Goal: Book appointment/travel/reservation

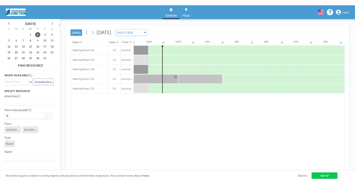
scroll to position [0, 465]
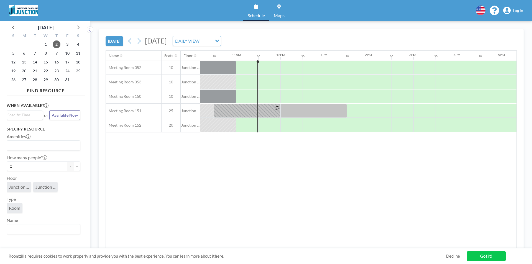
scroll to position [0, 465]
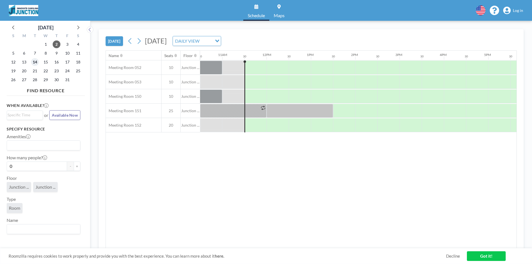
click at [36, 63] on span "14" at bounding box center [35, 62] width 8 height 8
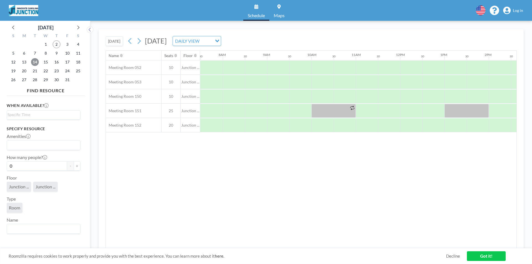
scroll to position [0, 332]
click at [489, 255] on link "Got it!" at bounding box center [486, 256] width 39 height 10
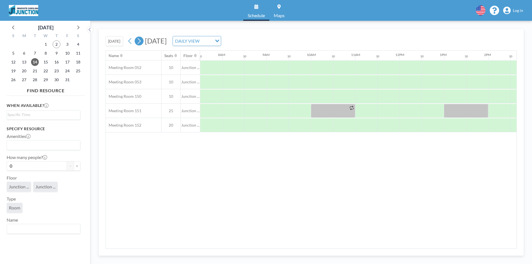
click at [137, 40] on icon at bounding box center [138, 41] width 5 height 8
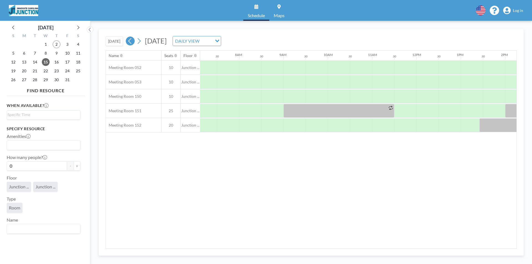
click at [130, 43] on icon at bounding box center [129, 41] width 5 height 8
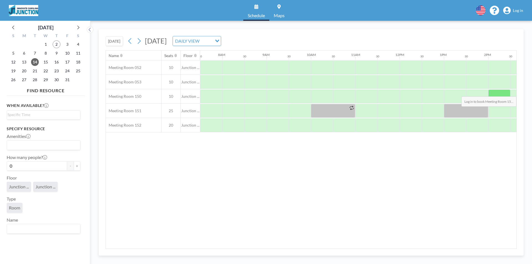
click at [495, 92] on div at bounding box center [499, 96] width 22 height 14
click at [517, 11] on span "Log in" at bounding box center [518, 10] width 10 height 5
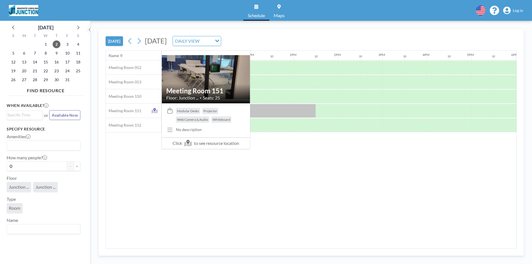
scroll to position [0, 487]
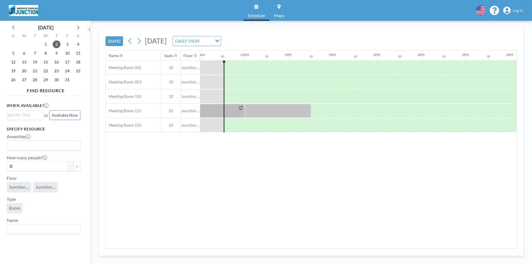
click at [520, 11] on span "Log in" at bounding box center [518, 10] width 10 height 5
click at [38, 62] on span "14" at bounding box center [35, 62] width 8 height 8
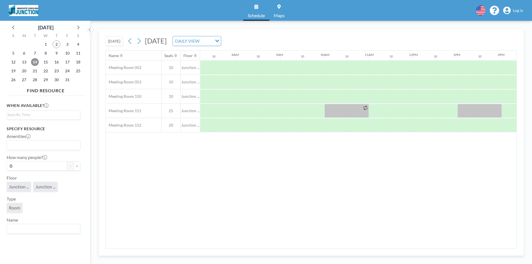
scroll to position [0, 332]
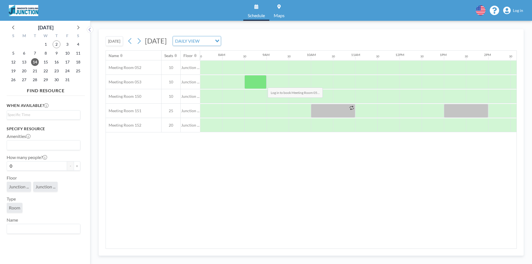
drag, startPoint x: 436, startPoint y: 87, endPoint x: 323, endPoint y: 87, distance: 113.6
click at [59, 115] on input "Search for option" at bounding box center [42, 115] width 70 height 7
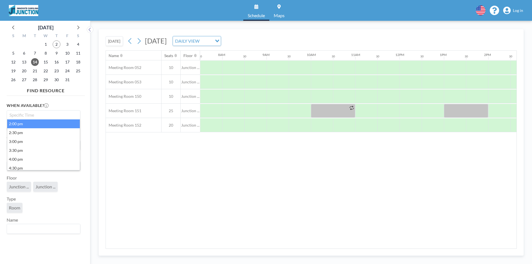
click at [57, 125] on li "2:00 pm" at bounding box center [43, 123] width 73 height 9
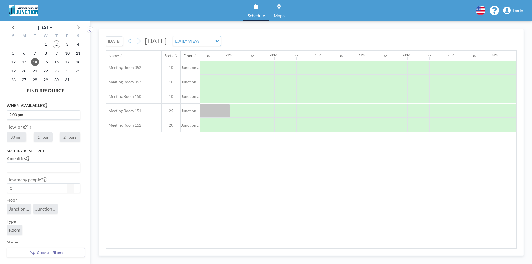
scroll to position [0, 598]
click at [55, 118] on div "2:00 pm Loading..." at bounding box center [43, 115] width 73 height 9
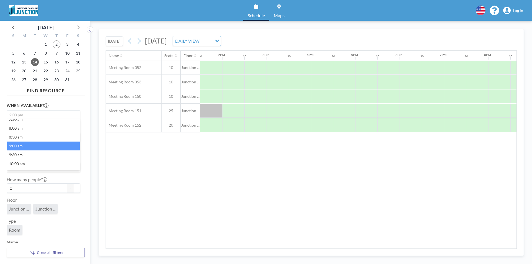
click at [51, 147] on li "9:00 am" at bounding box center [43, 146] width 73 height 9
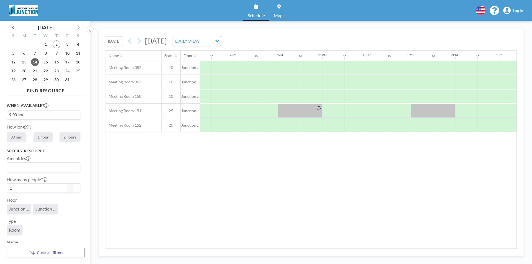
scroll to position [0, 377]
